Goal: Information Seeking & Learning: Compare options

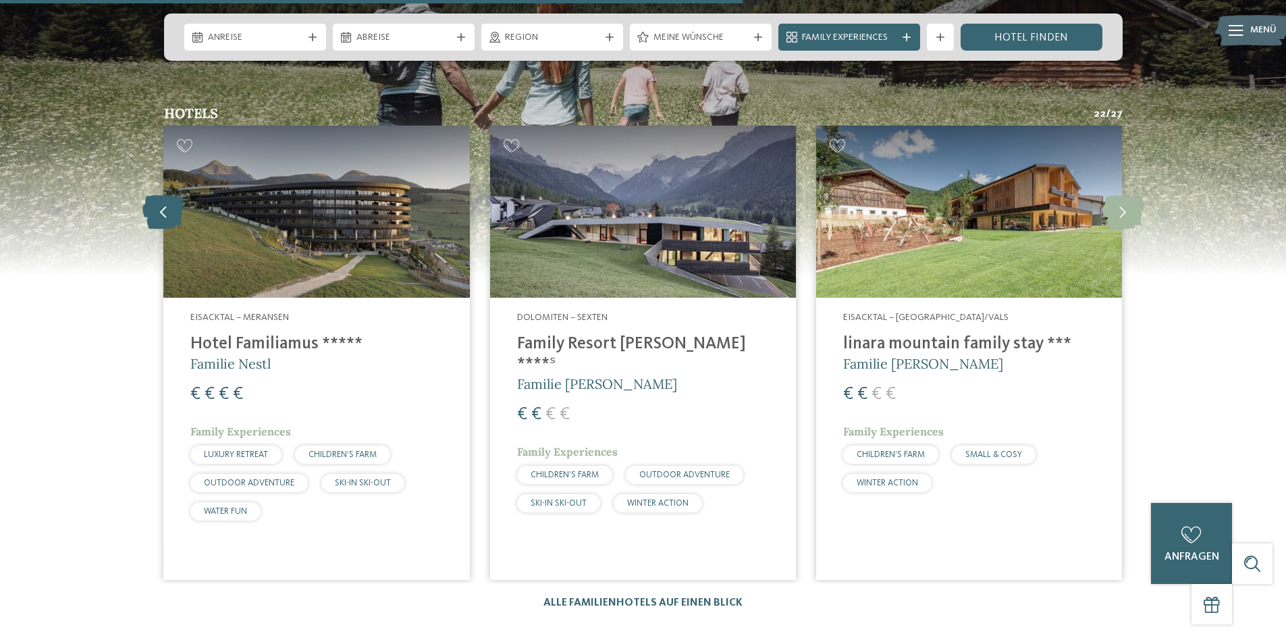
click at [165, 194] on icon at bounding box center [162, 211] width 41 height 34
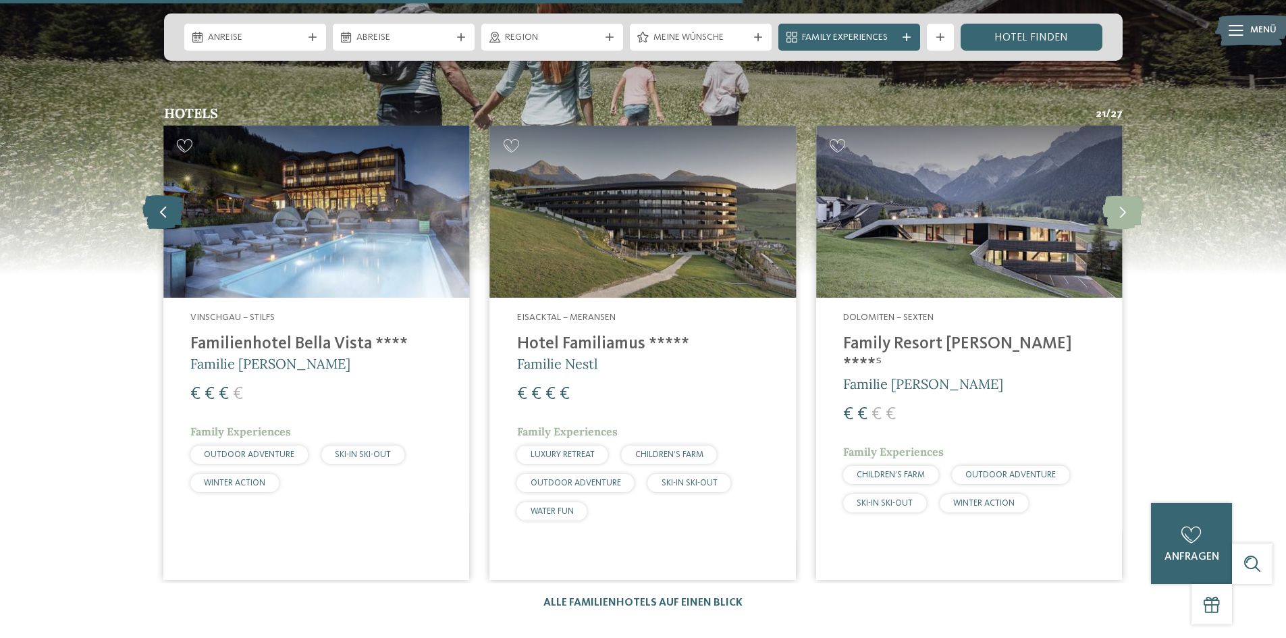
click at [158, 194] on icon at bounding box center [162, 211] width 41 height 34
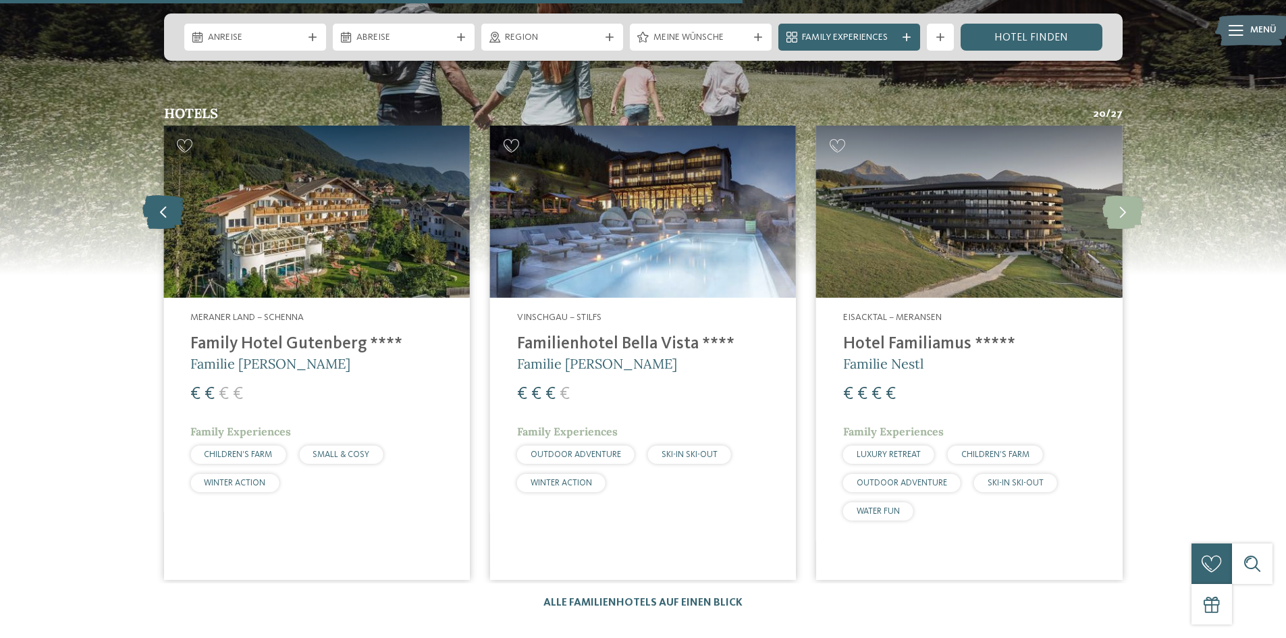
click at [172, 194] on icon at bounding box center [162, 211] width 41 height 34
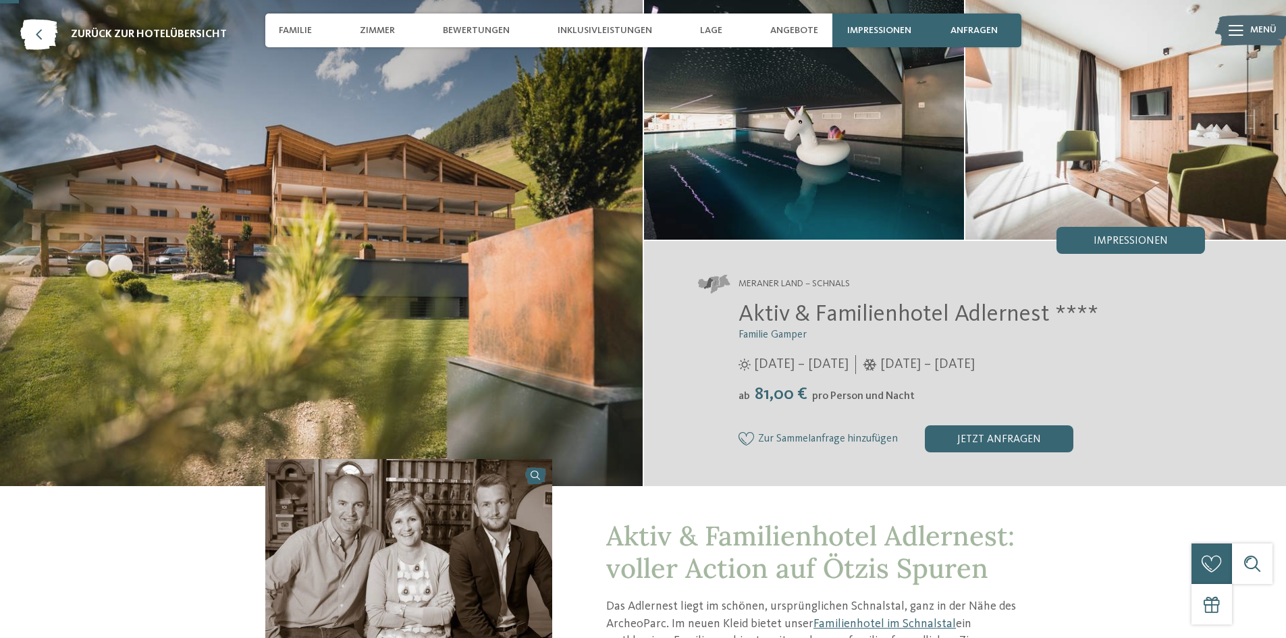
scroll to position [68, 0]
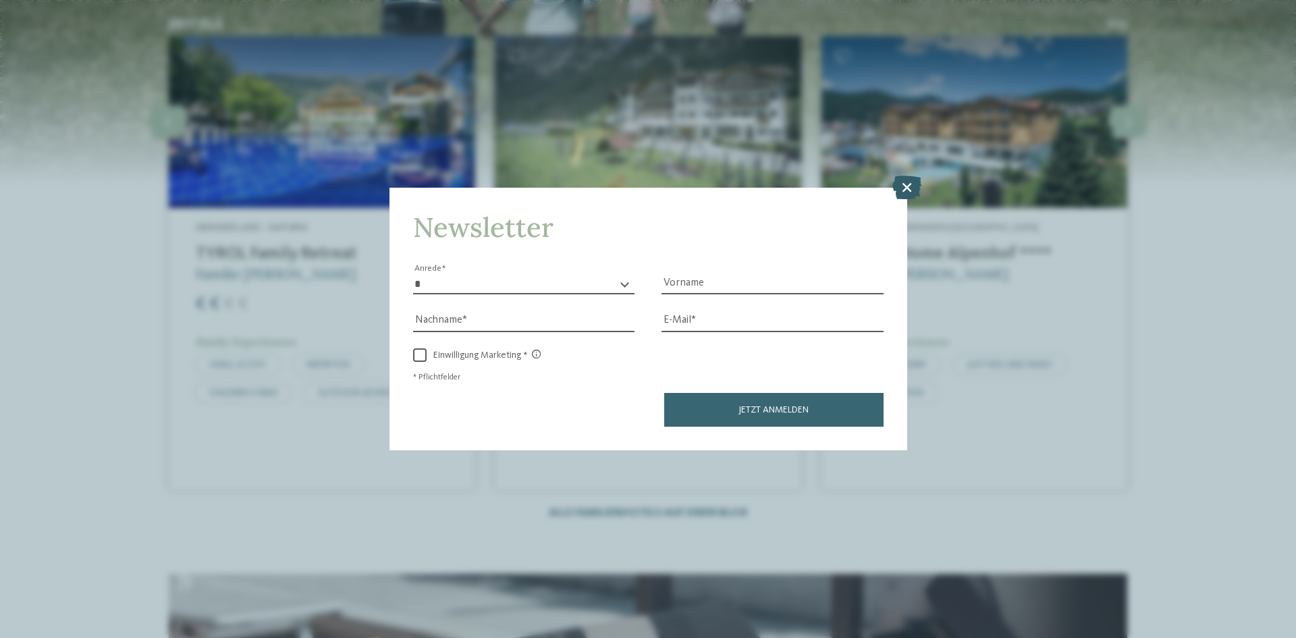
click at [908, 188] on icon at bounding box center [906, 188] width 29 height 24
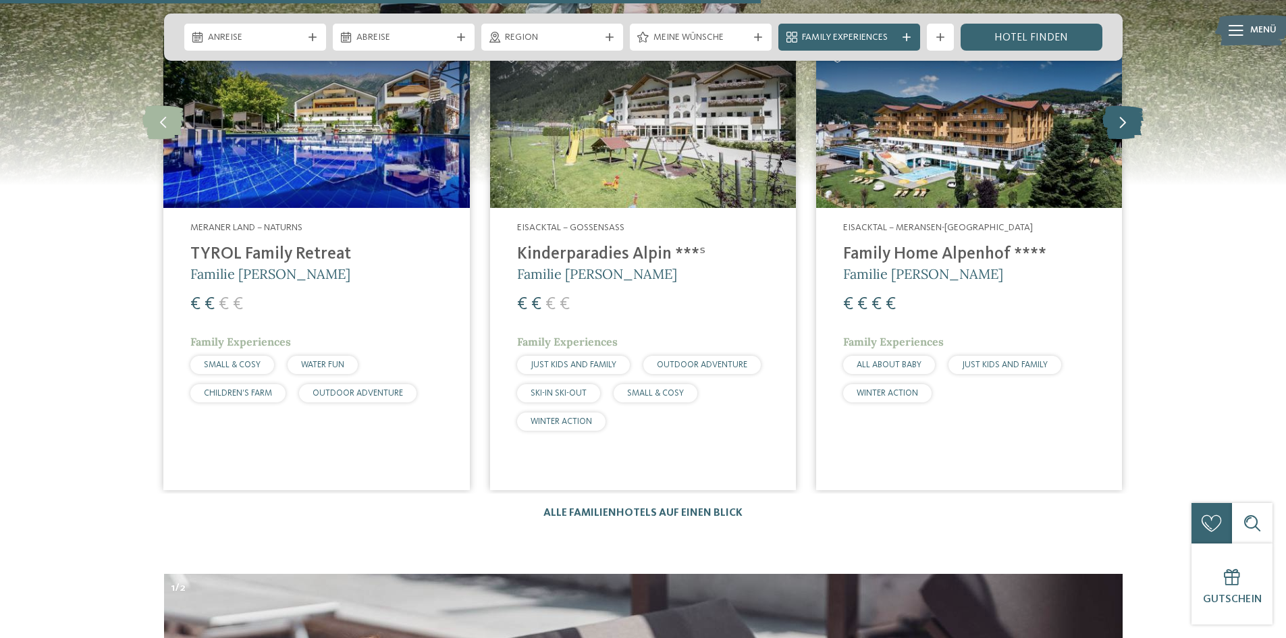
click at [1120, 105] on icon at bounding box center [1122, 122] width 41 height 34
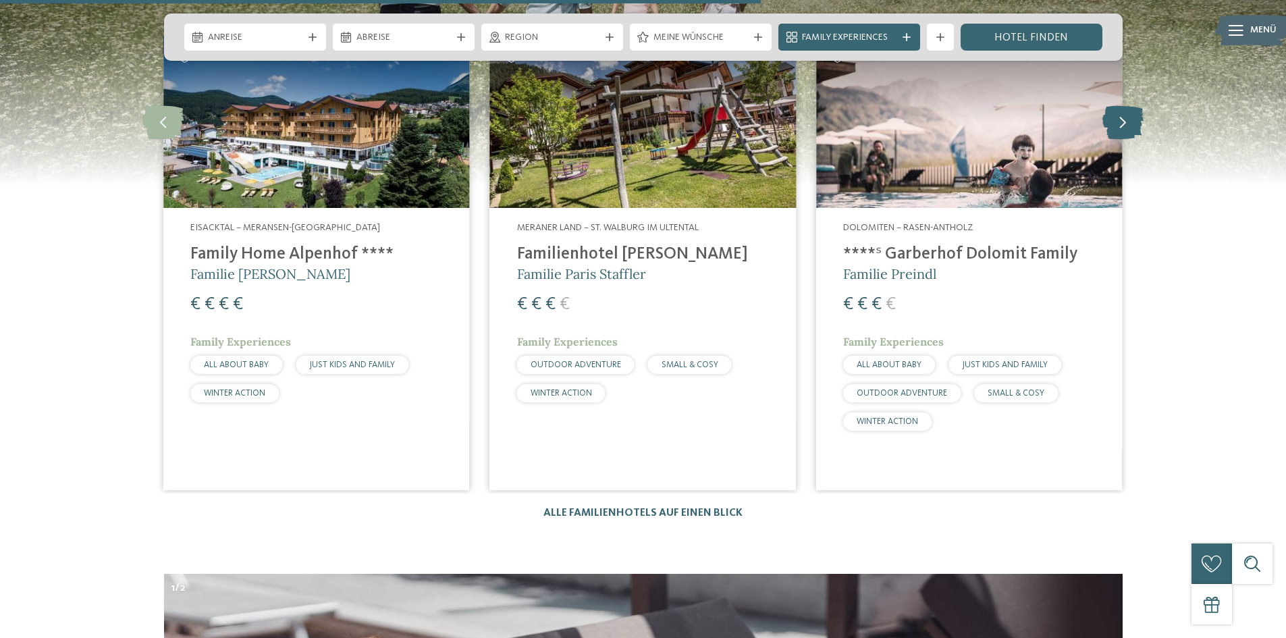
click at [1108, 105] on icon at bounding box center [1122, 122] width 41 height 34
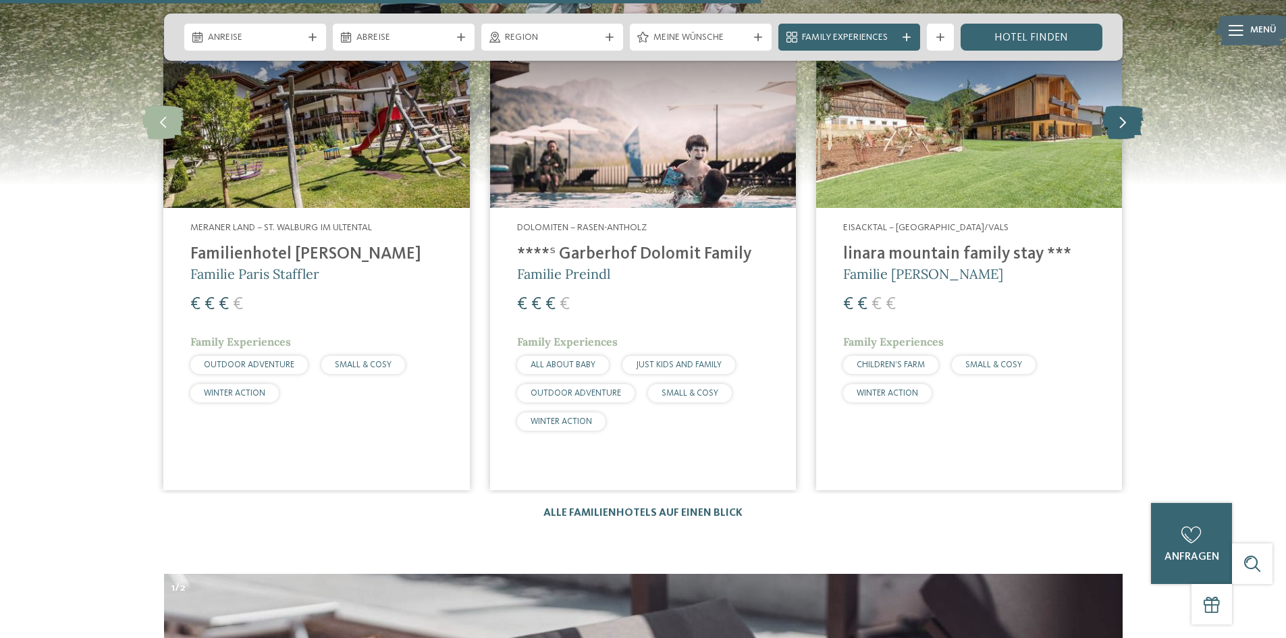
click at [1127, 105] on icon at bounding box center [1122, 122] width 41 height 34
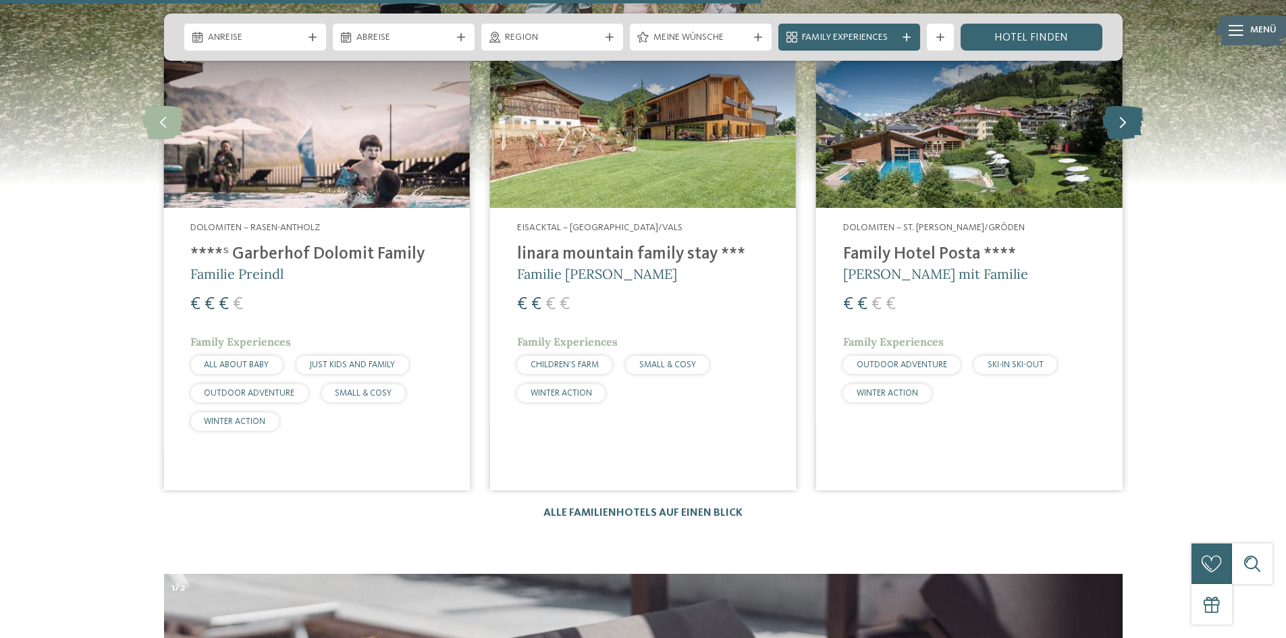
click at [1112, 105] on icon at bounding box center [1122, 122] width 41 height 34
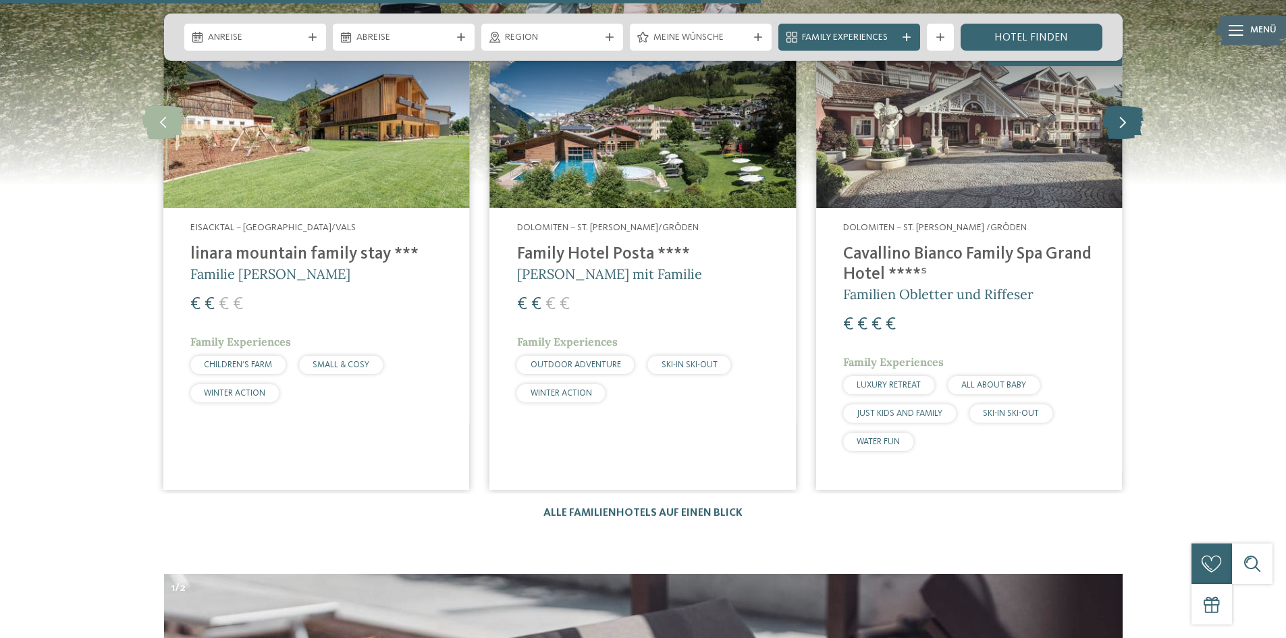
click at [1123, 105] on icon at bounding box center [1122, 122] width 41 height 34
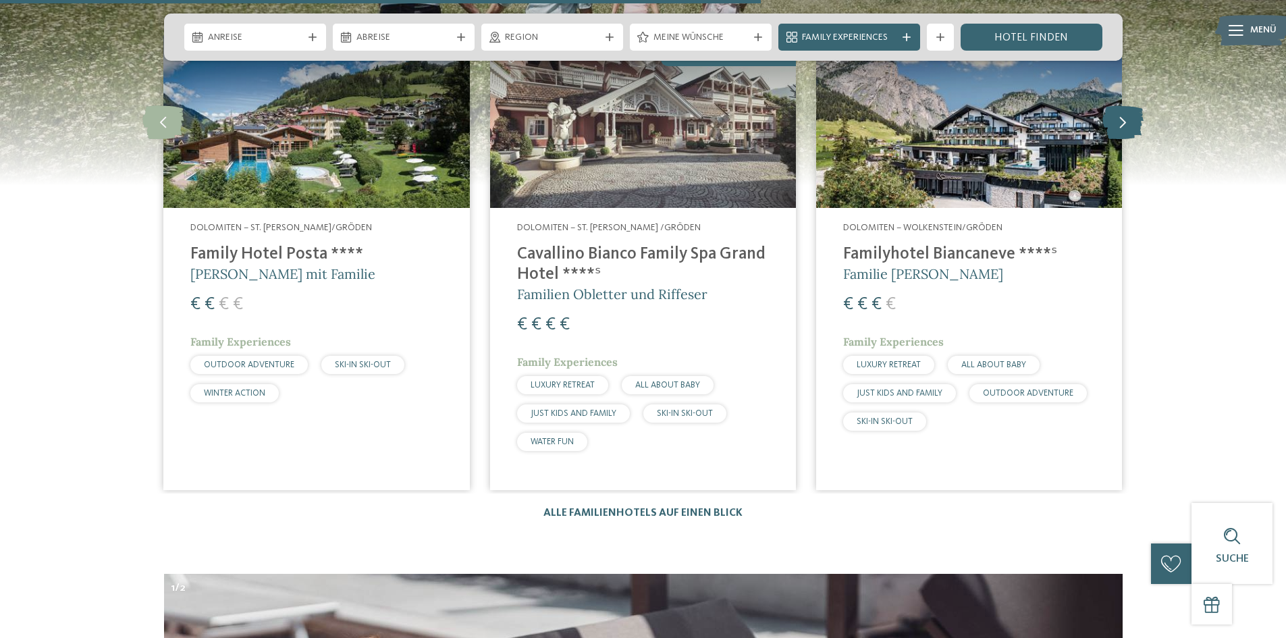
click at [1125, 105] on icon at bounding box center [1122, 122] width 41 height 34
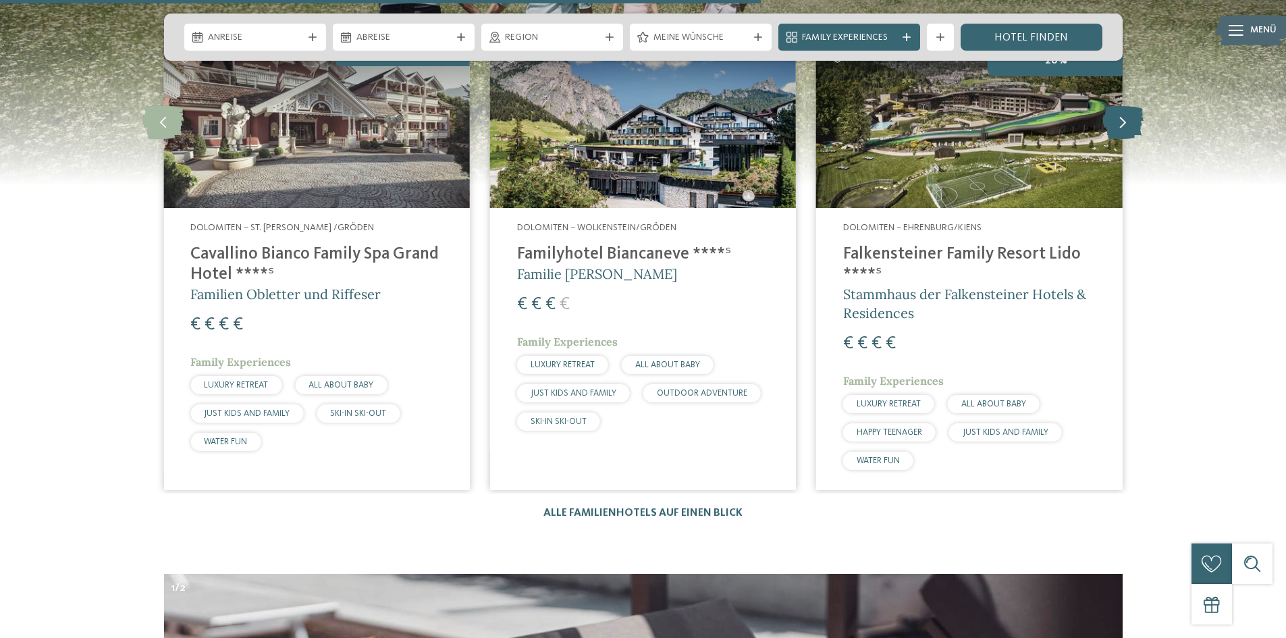
click at [1112, 105] on icon at bounding box center [1122, 122] width 41 height 34
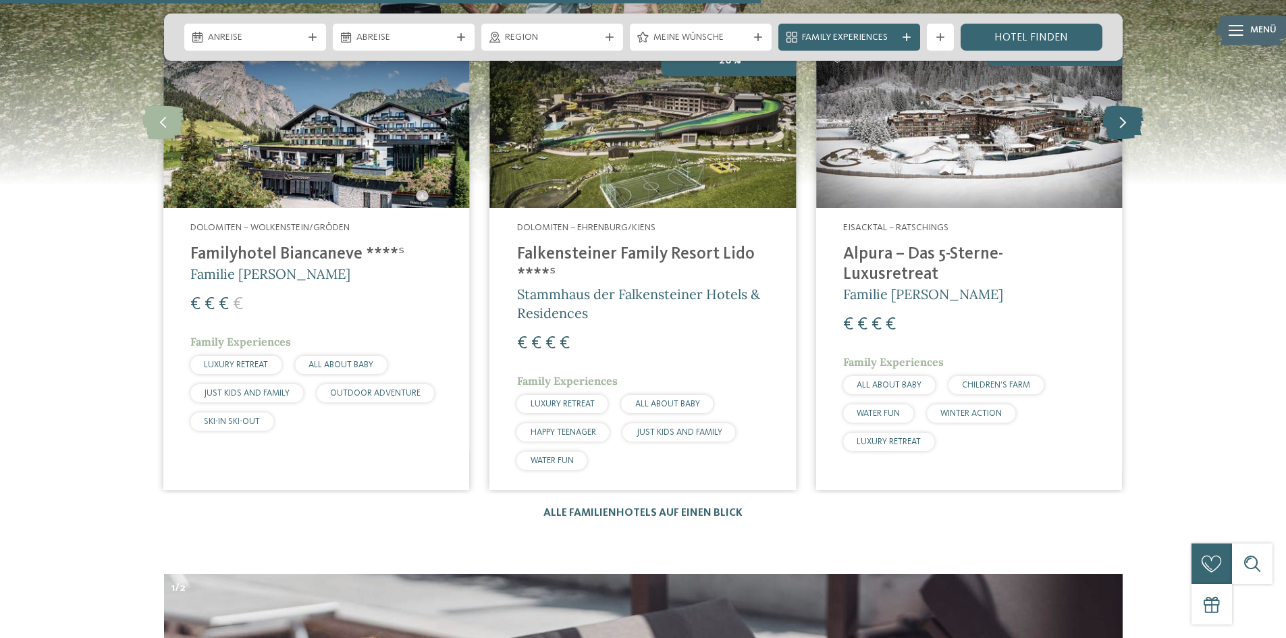
click at [1129, 105] on icon at bounding box center [1122, 122] width 41 height 34
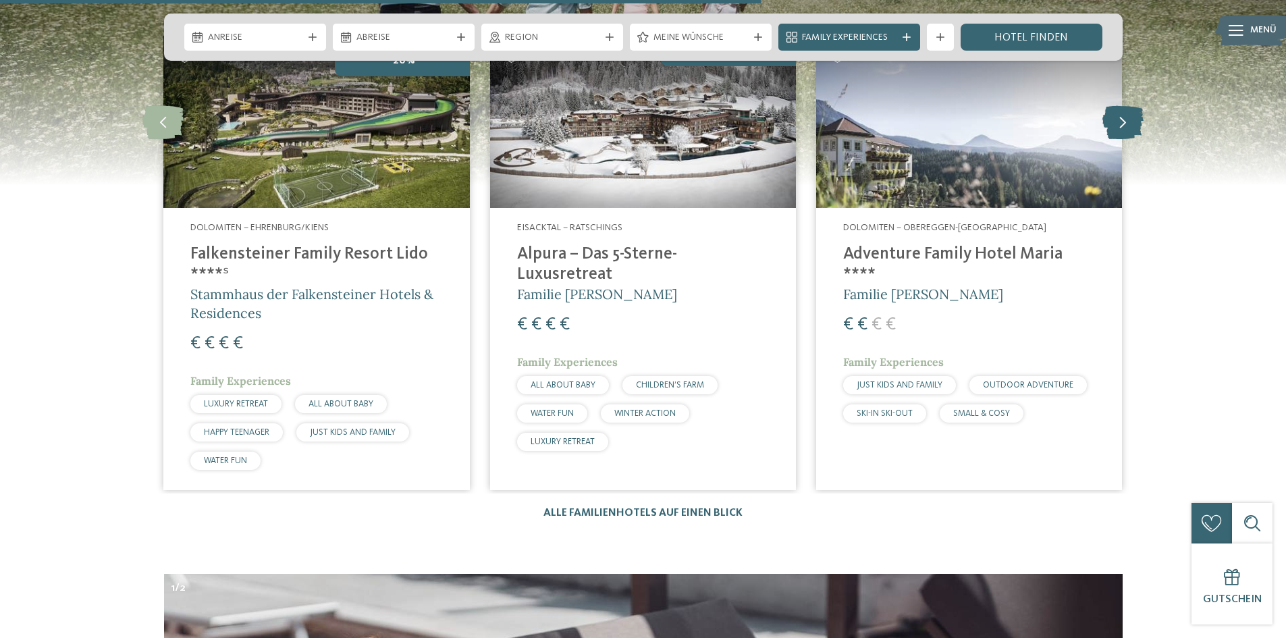
click at [1121, 105] on icon at bounding box center [1122, 122] width 41 height 34
